Goal: Find specific page/section: Find specific page/section

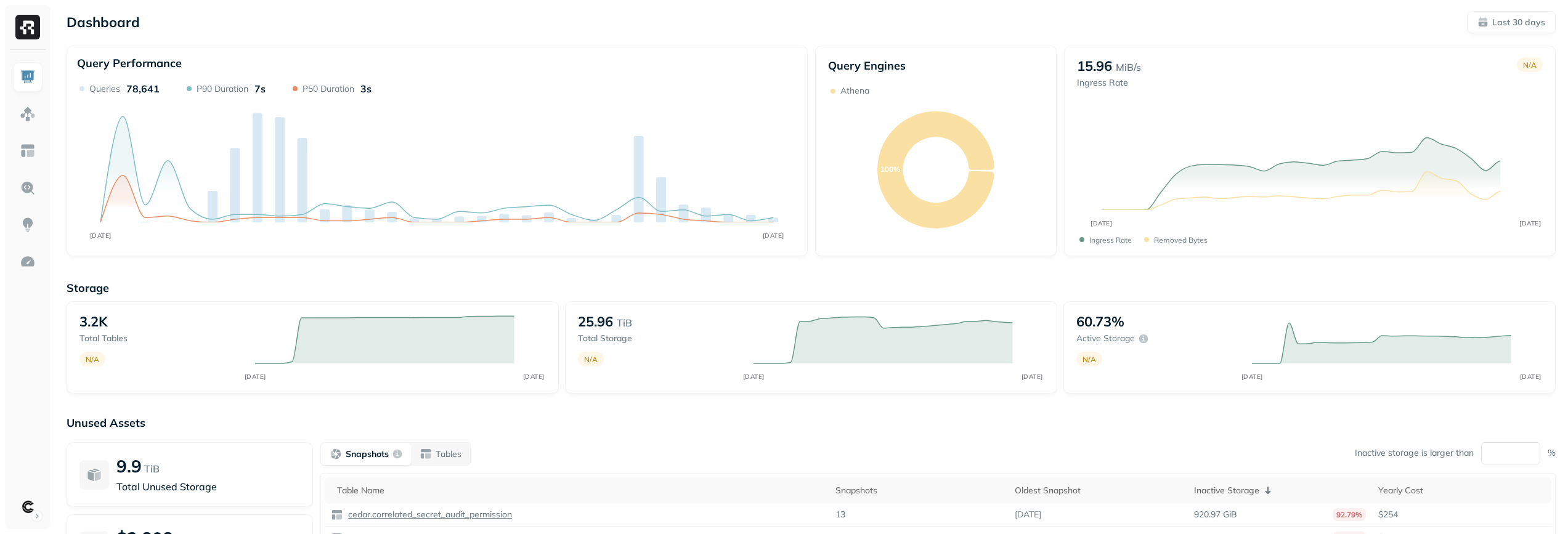
drag, startPoint x: 181, startPoint y: 249, endPoint x: 126, endPoint y: 262, distance: 56.5
click at [126, 262] on div "Dashboard Last 30 days Query Performance AUG 01 AUG 31 Queries 78,641 P90 Durat…" at bounding box center [811, 343] width 1514 height 686
click at [33, 105] on link at bounding box center [27, 114] width 29 height 29
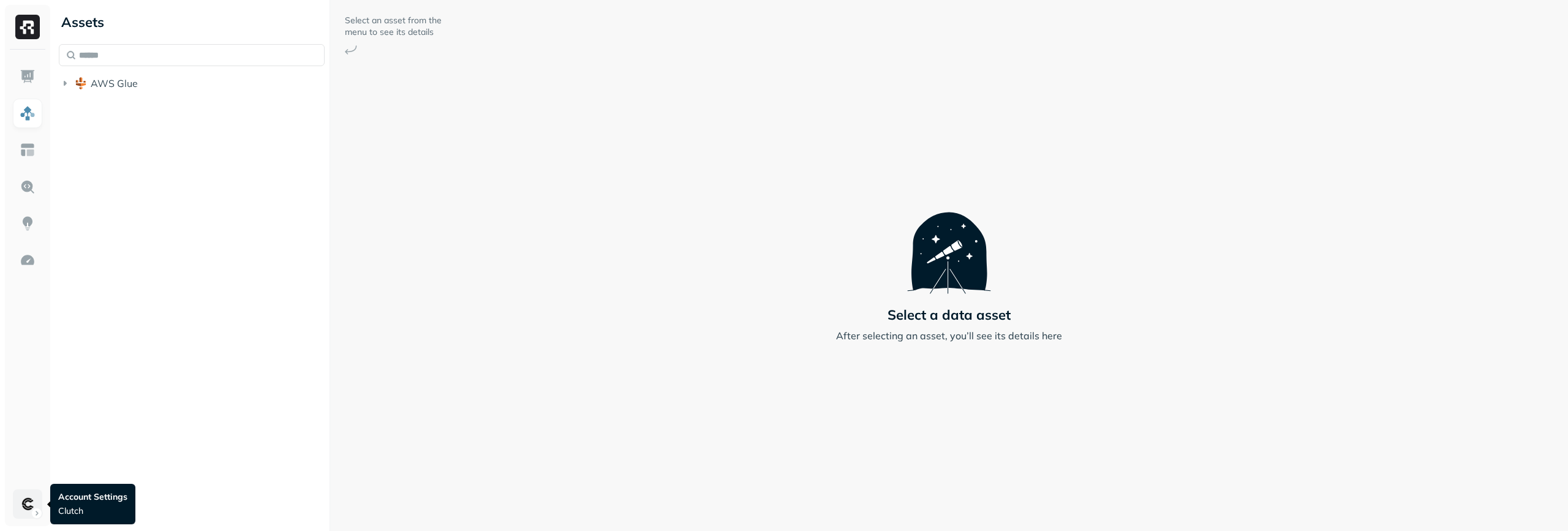
click at [33, 500] on html "Assets AWS Glue Select an asset from the menu to see its details Select a data …" at bounding box center [784, 266] width 1568 height 531
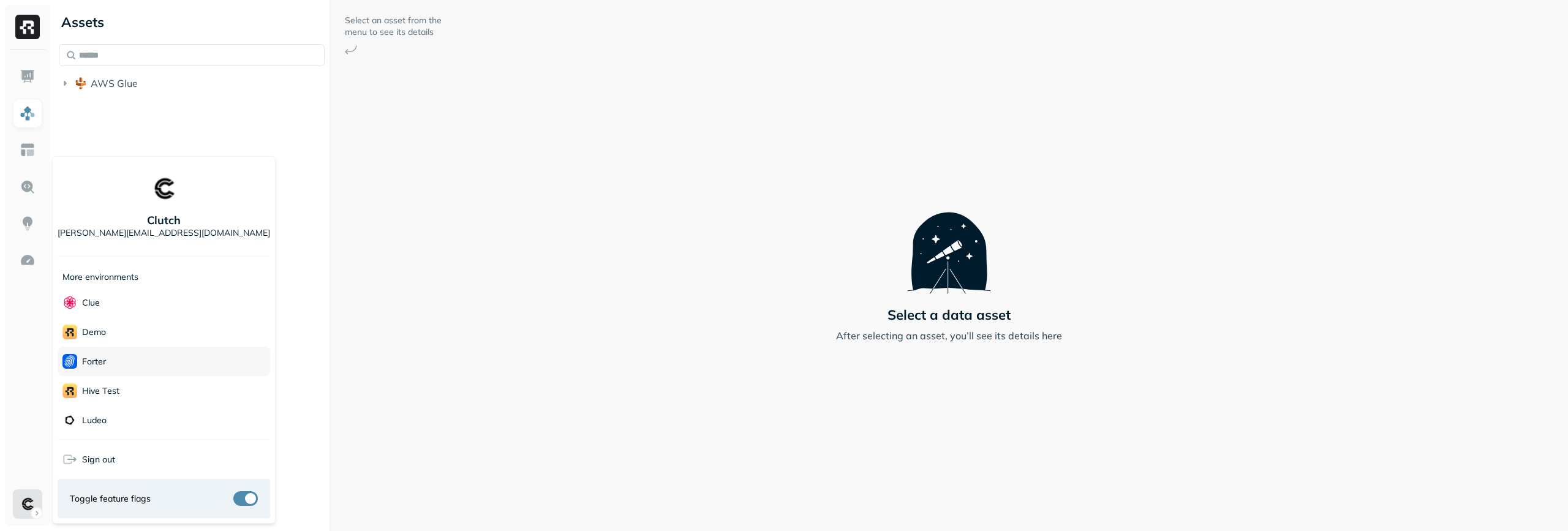
scroll to position [21, 0]
click at [153, 399] on div "Ludeo" at bounding box center [164, 398] width 213 height 29
click at [345, 274] on html "Assets AWS Glue Select an asset from the menu to see its details Select a data …" at bounding box center [784, 266] width 1568 height 531
